Goal: Navigation & Orientation: Find specific page/section

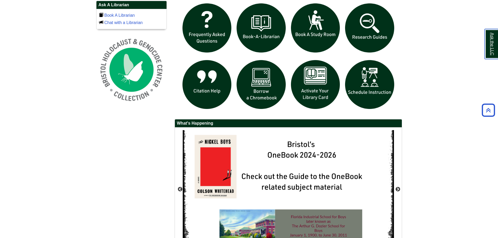
scroll to position [392, 0]
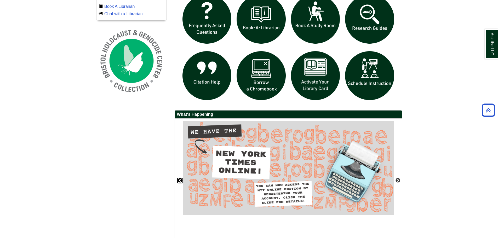
click at [181, 180] on button "Previous" at bounding box center [179, 180] width 5 height 5
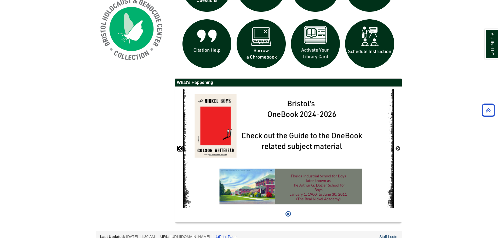
scroll to position [430, 0]
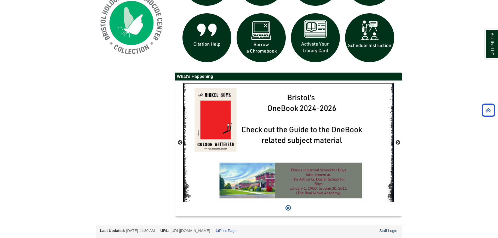
click at [229, 116] on img "slideshow" at bounding box center [288, 142] width 211 height 119
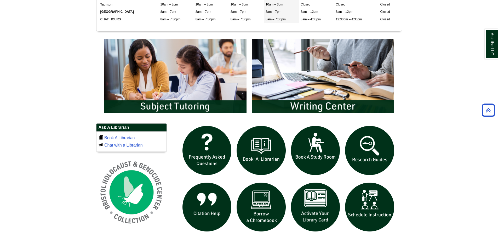
scroll to position [221, 0]
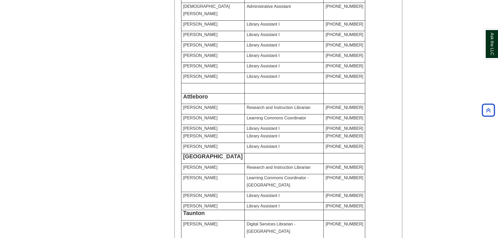
scroll to position [261, 0]
